Goal: Information Seeking & Learning: Find specific fact

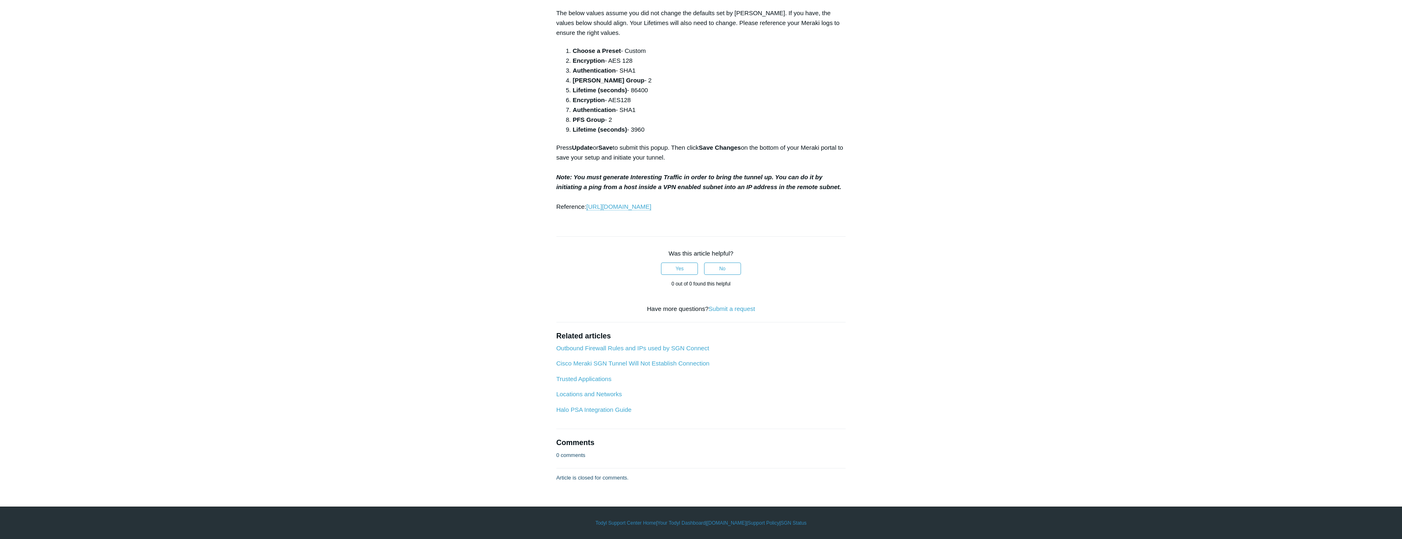
scroll to position [668, 0]
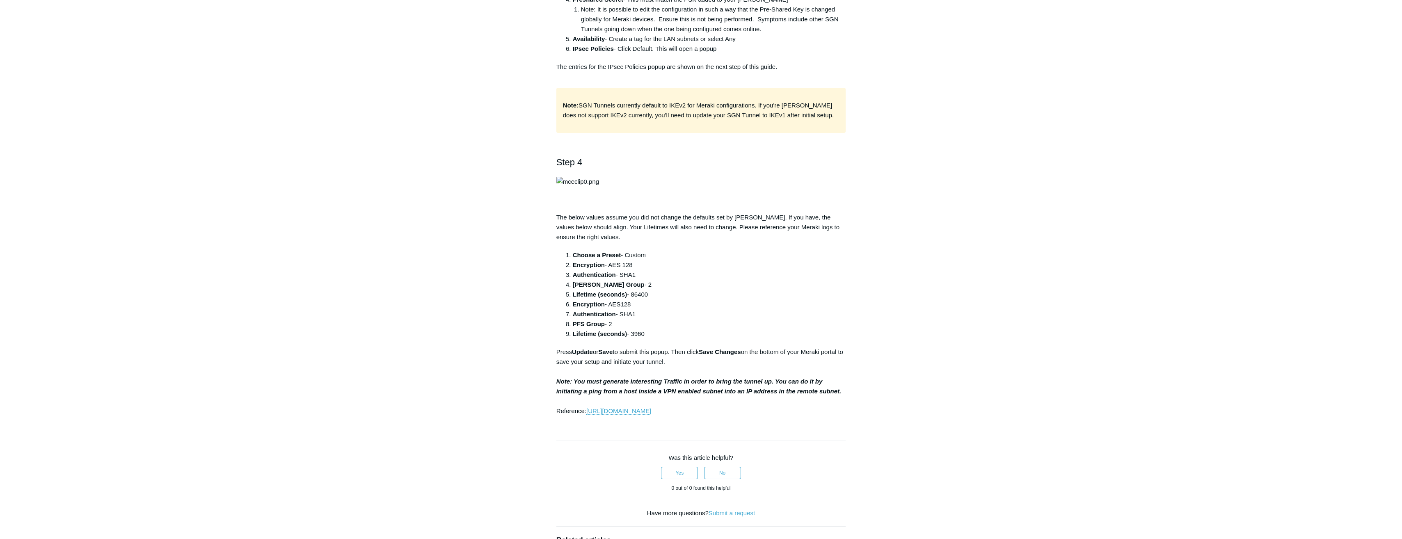
drag, startPoint x: 666, startPoint y: 419, endPoint x: 627, endPoint y: 419, distance: 39.0
drag, startPoint x: 630, startPoint y: 419, endPoint x: 639, endPoint y: 419, distance: 9.0
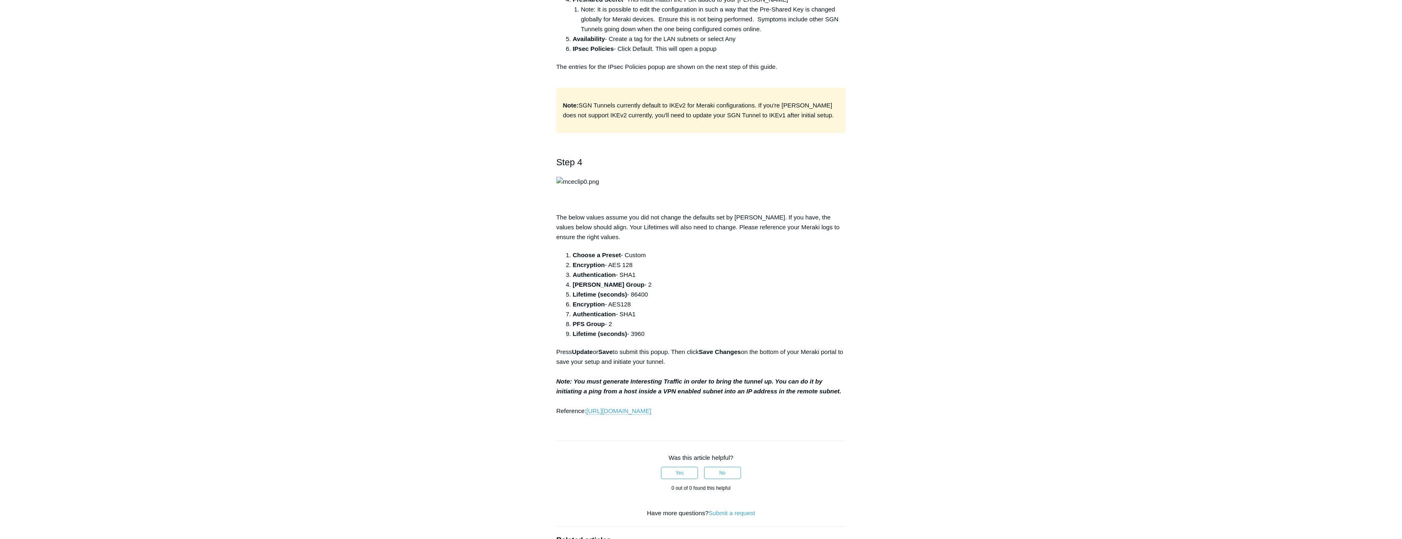
drag, startPoint x: 638, startPoint y: 419, endPoint x: 661, endPoint y: 419, distance: 22.6
drag, startPoint x: 661, startPoint y: 419, endPoint x: 626, endPoint y: 420, distance: 34.9
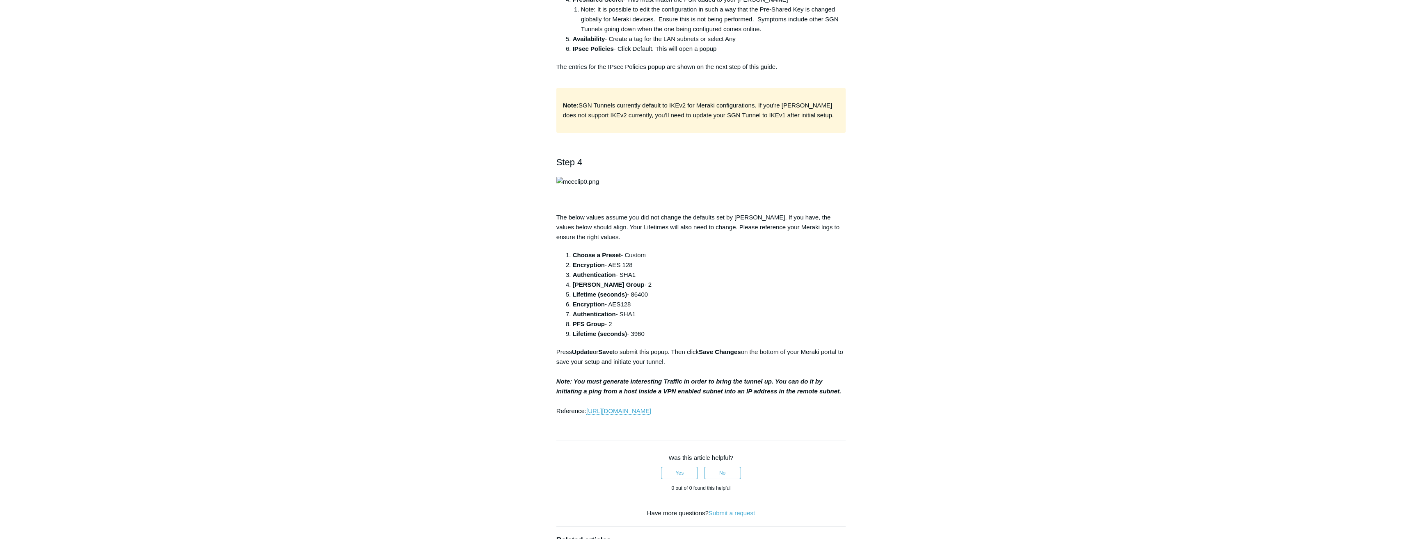
copy li "[URL]"
